Goal: Transaction & Acquisition: Obtain resource

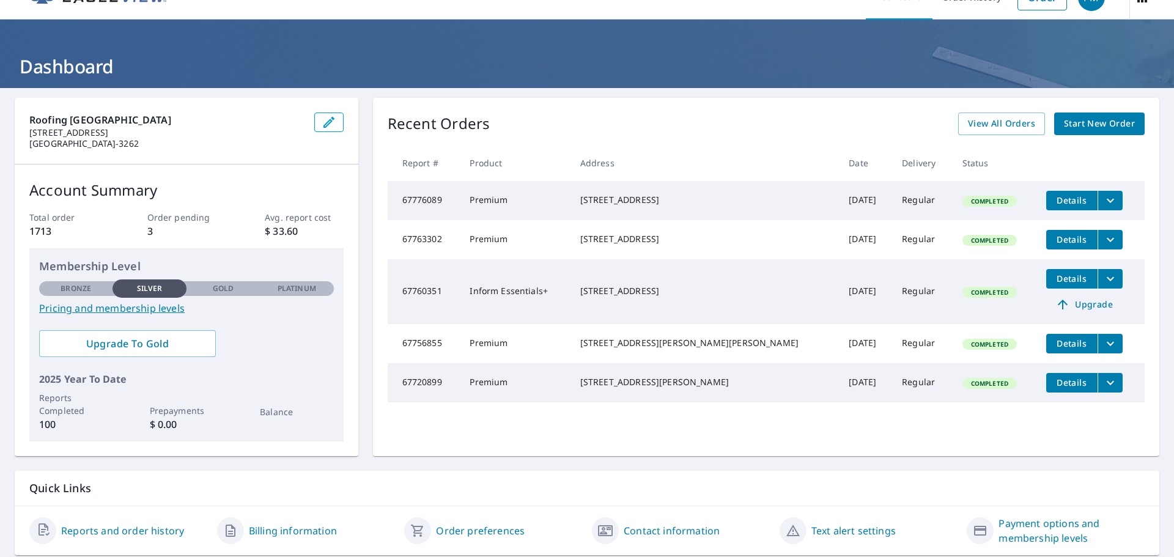
scroll to position [3, 0]
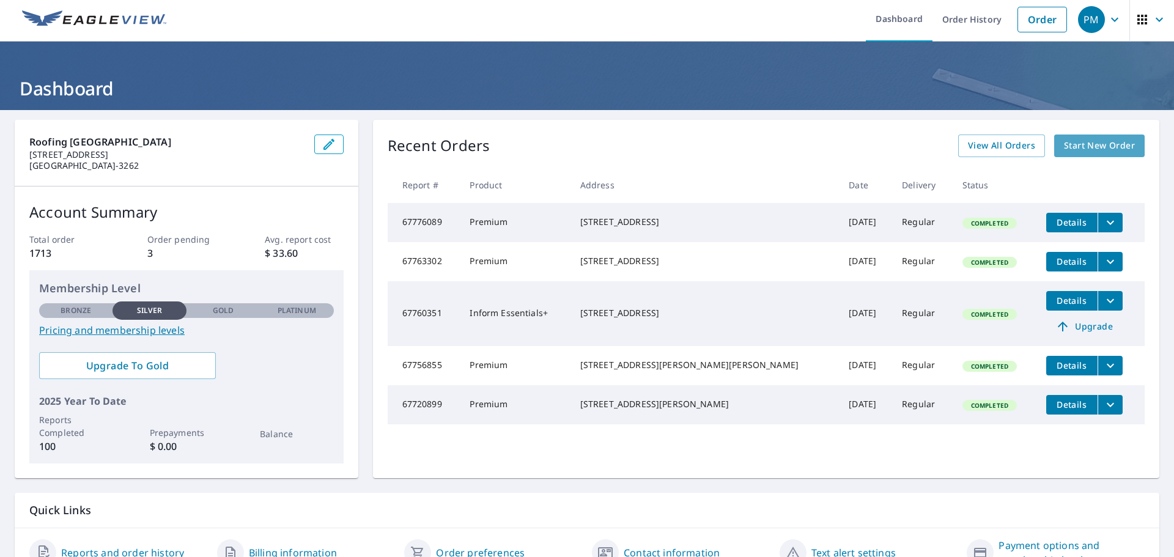
click at [1069, 144] on span "Start New Order" at bounding box center [1099, 145] width 71 height 15
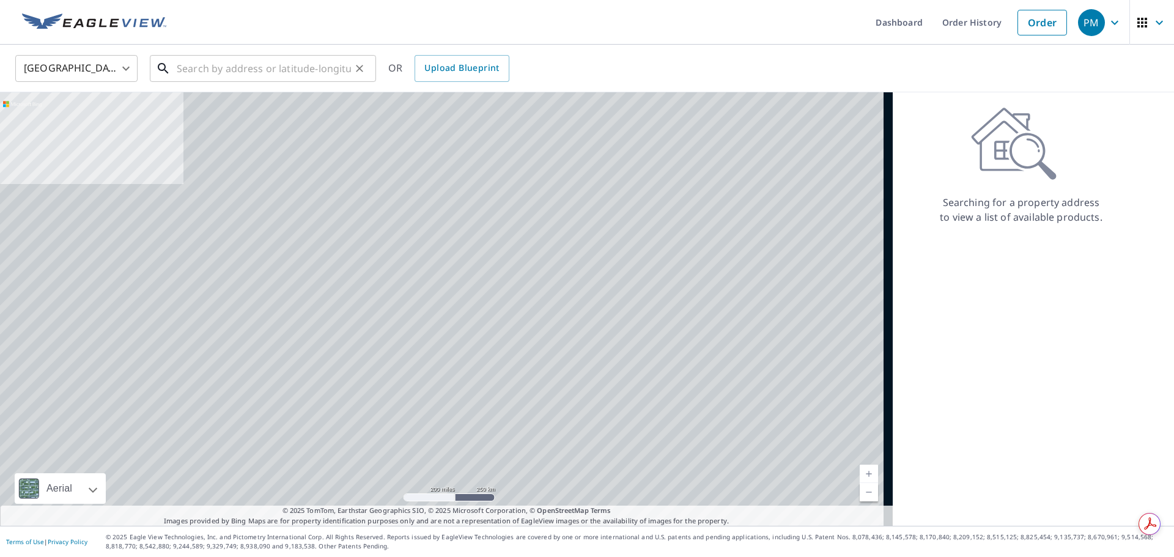
drag, startPoint x: 207, startPoint y: 60, endPoint x: 217, endPoint y: 54, distance: 11.2
click at [215, 56] on input "text" at bounding box center [264, 68] width 174 height 34
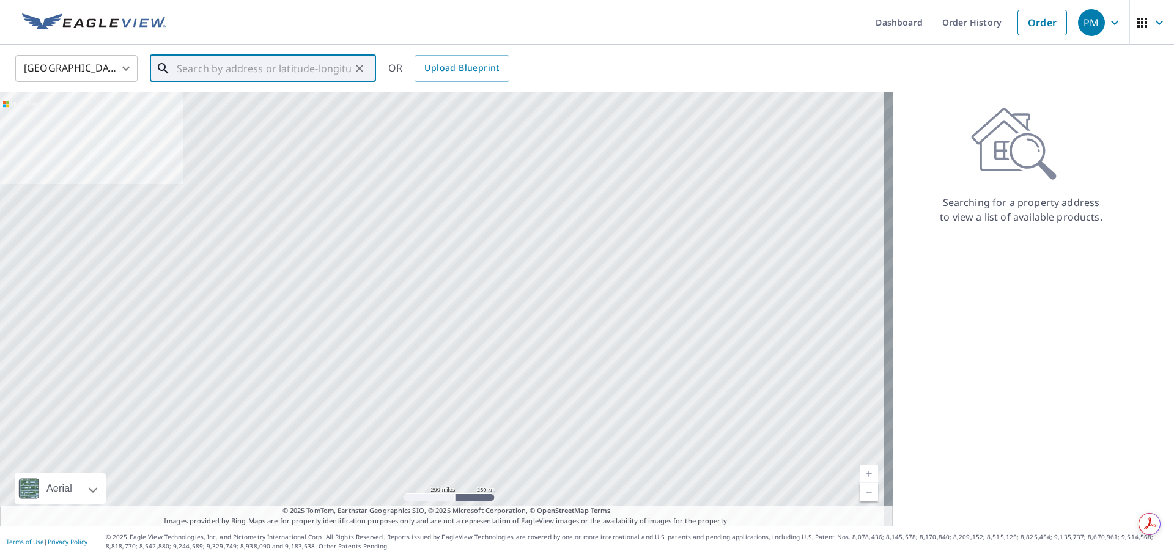
paste input "[PERSON_NAME]"
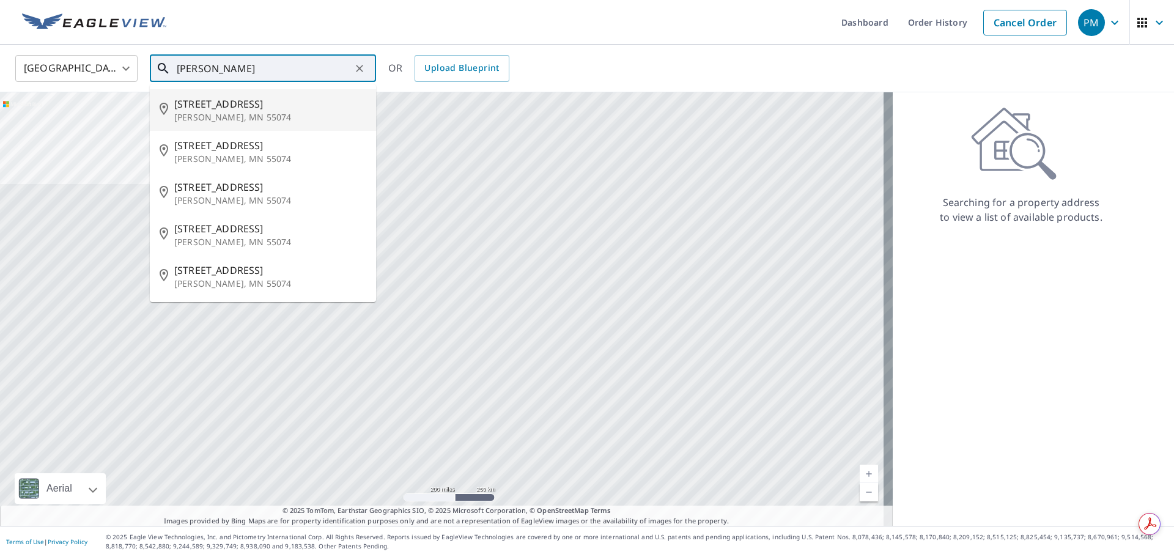
drag, startPoint x: 286, startPoint y: 67, endPoint x: 53, endPoint y: 49, distance: 233.8
click at [72, 50] on div "United States [GEOGRAPHIC_DATA] ​ [PERSON_NAME] ​ [STREET_ADDRESS][PERSON_NAME]…" at bounding box center [587, 69] width 1174 height 48
paste input "[STREET_ADDRESS]"
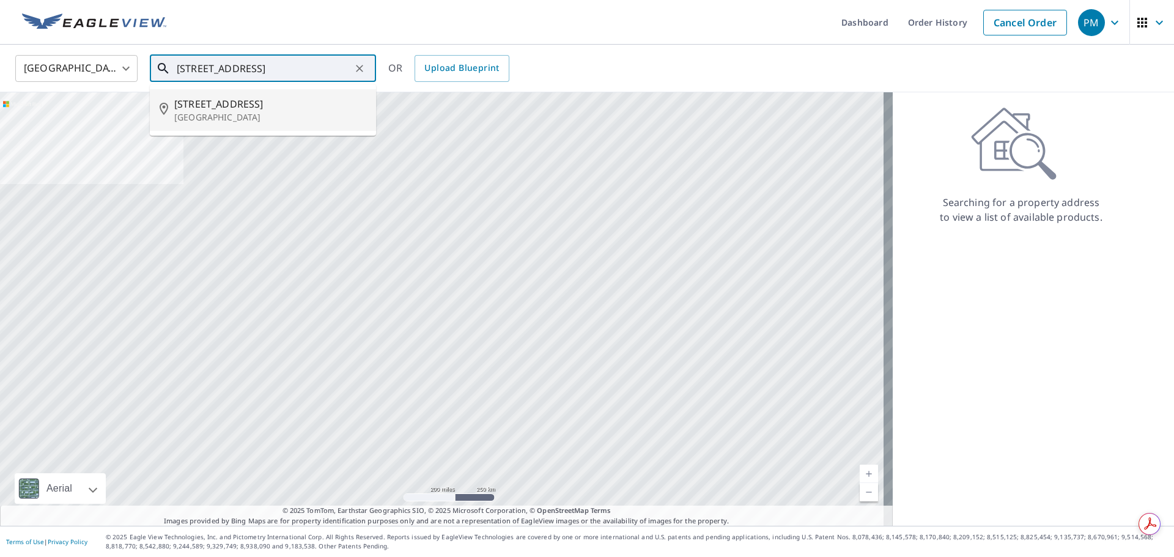
click at [257, 106] on span "[STREET_ADDRESS]" at bounding box center [270, 104] width 192 height 15
type input "[STREET_ADDRESS][PERSON_NAME]"
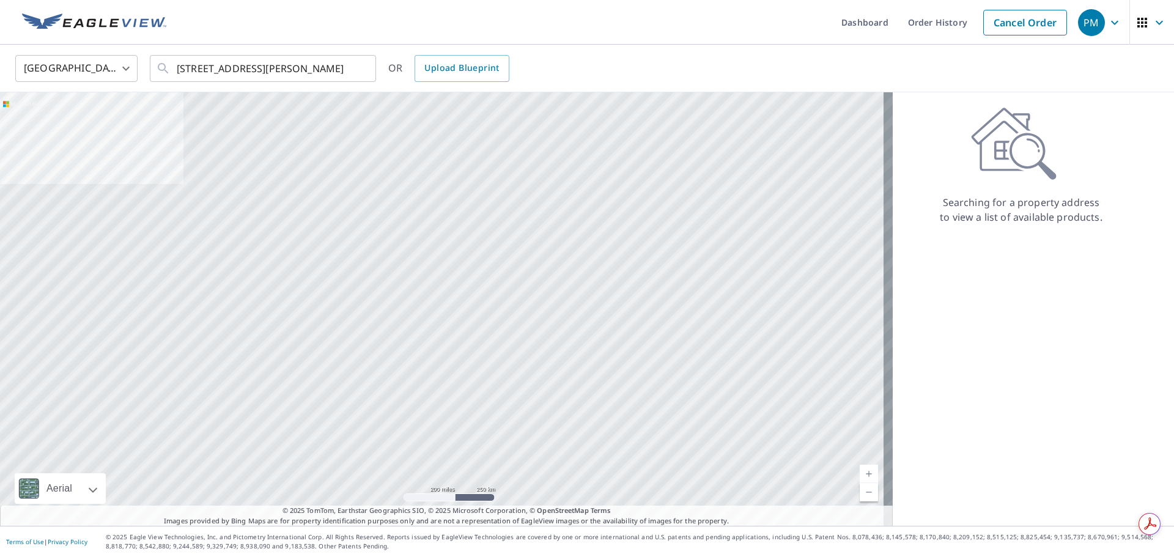
scroll to position [0, 0]
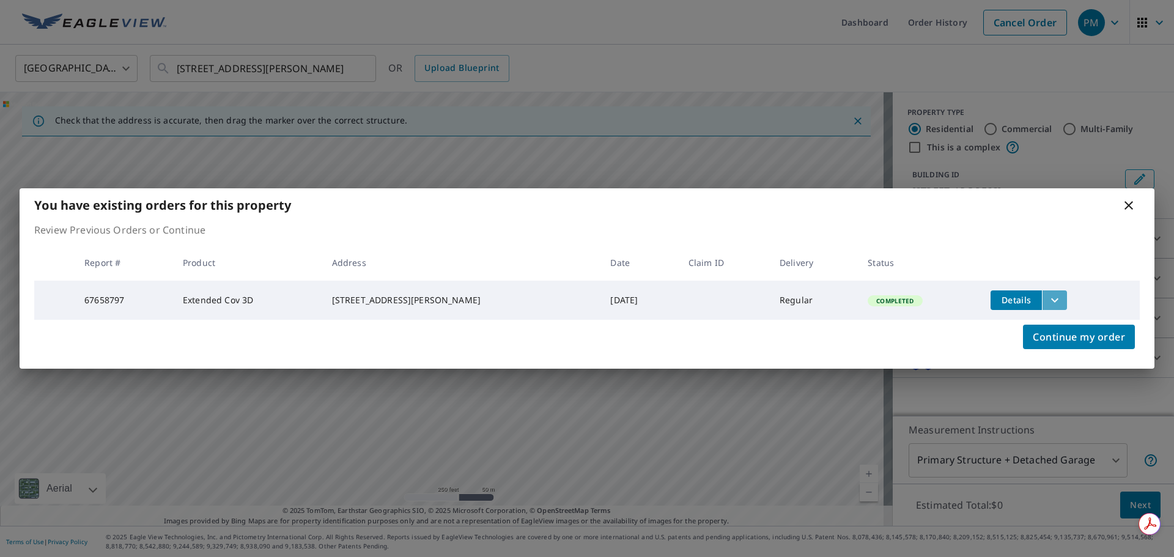
click at [1050, 299] on icon "filesDropdownBtn-67658797" at bounding box center [1055, 300] width 15 height 15
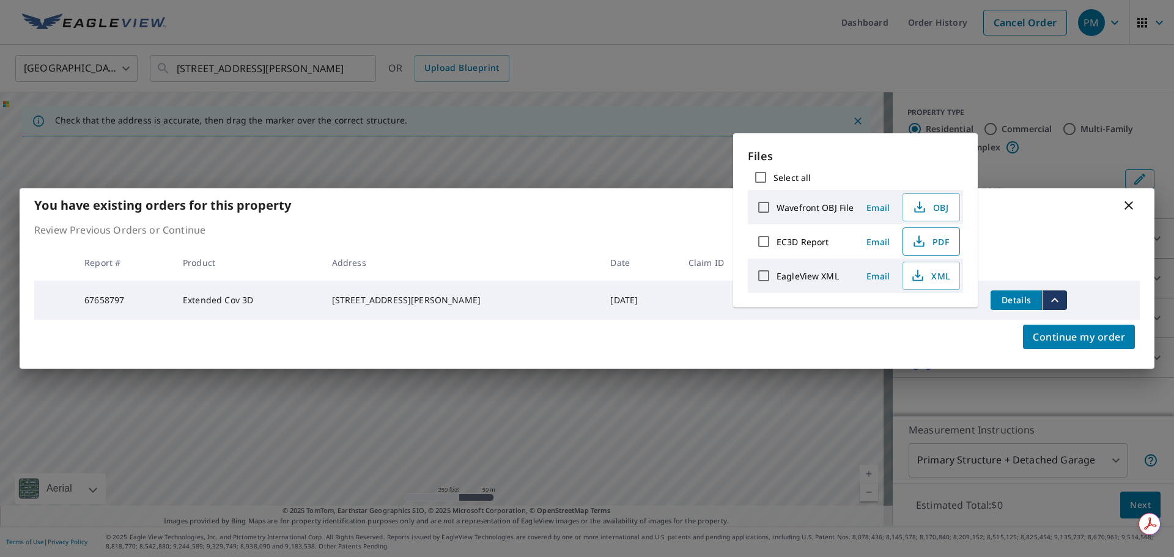
click at [931, 239] on span "PDF" at bounding box center [930, 241] width 39 height 15
click at [940, 240] on span "PDF" at bounding box center [930, 241] width 39 height 15
click at [763, 56] on div "You have existing orders for this property Review Previous Orders or Continue R…" at bounding box center [587, 278] width 1174 height 557
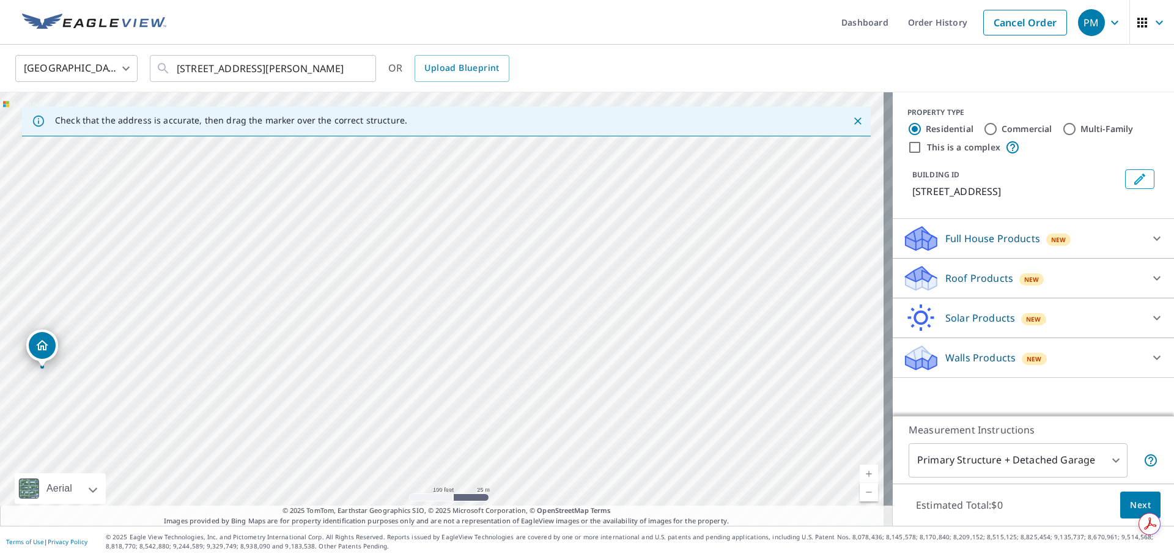
click at [109, 32] on link at bounding box center [94, 22] width 159 height 45
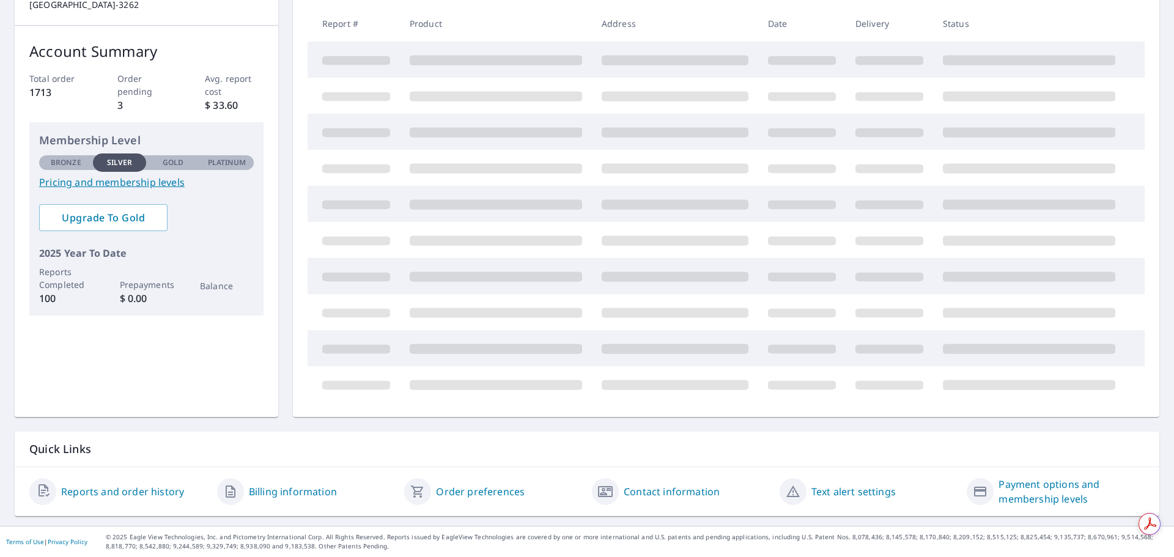
scroll to position [42, 0]
